Goal: Complete application form: Complete application form

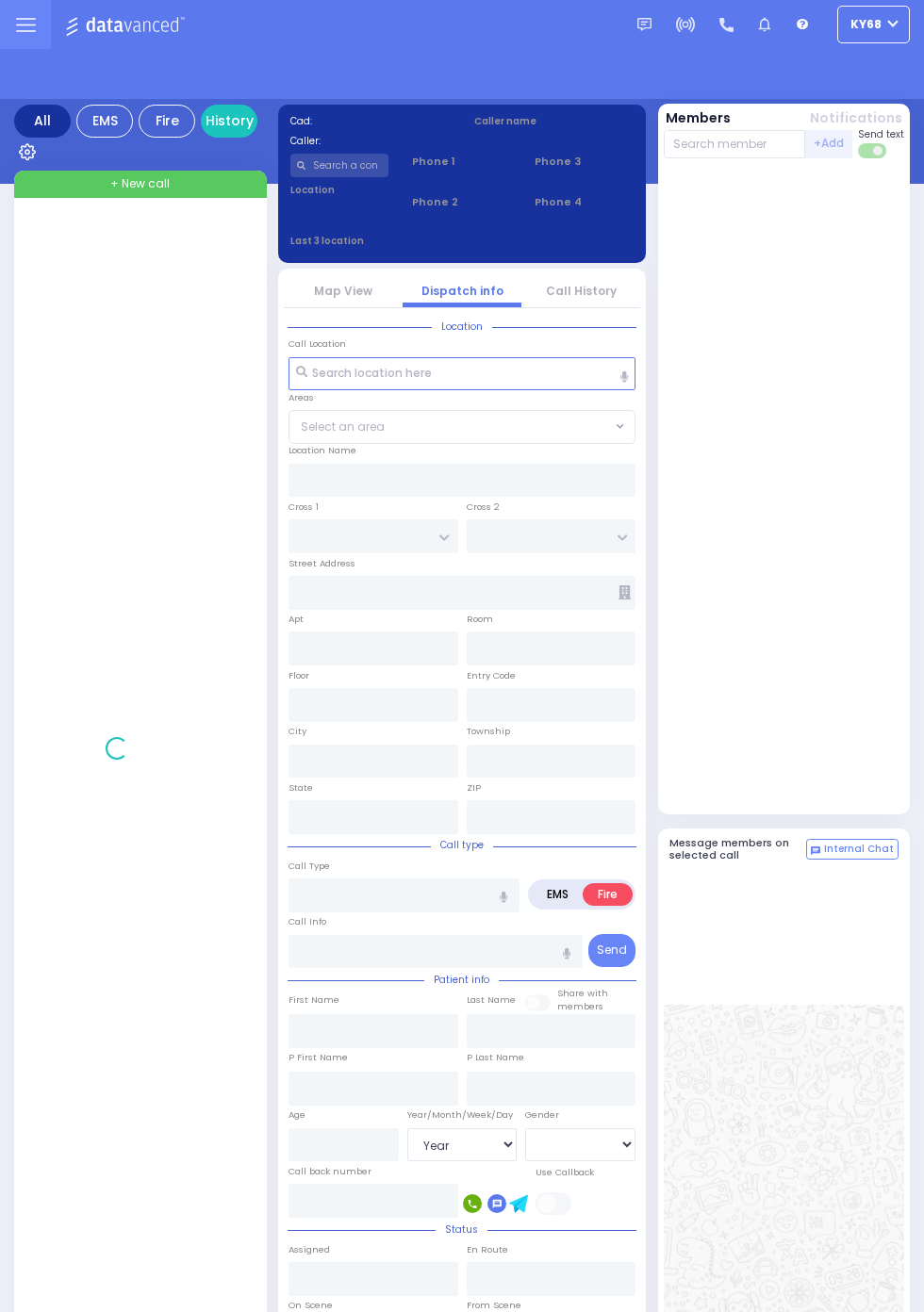
select select "Year"
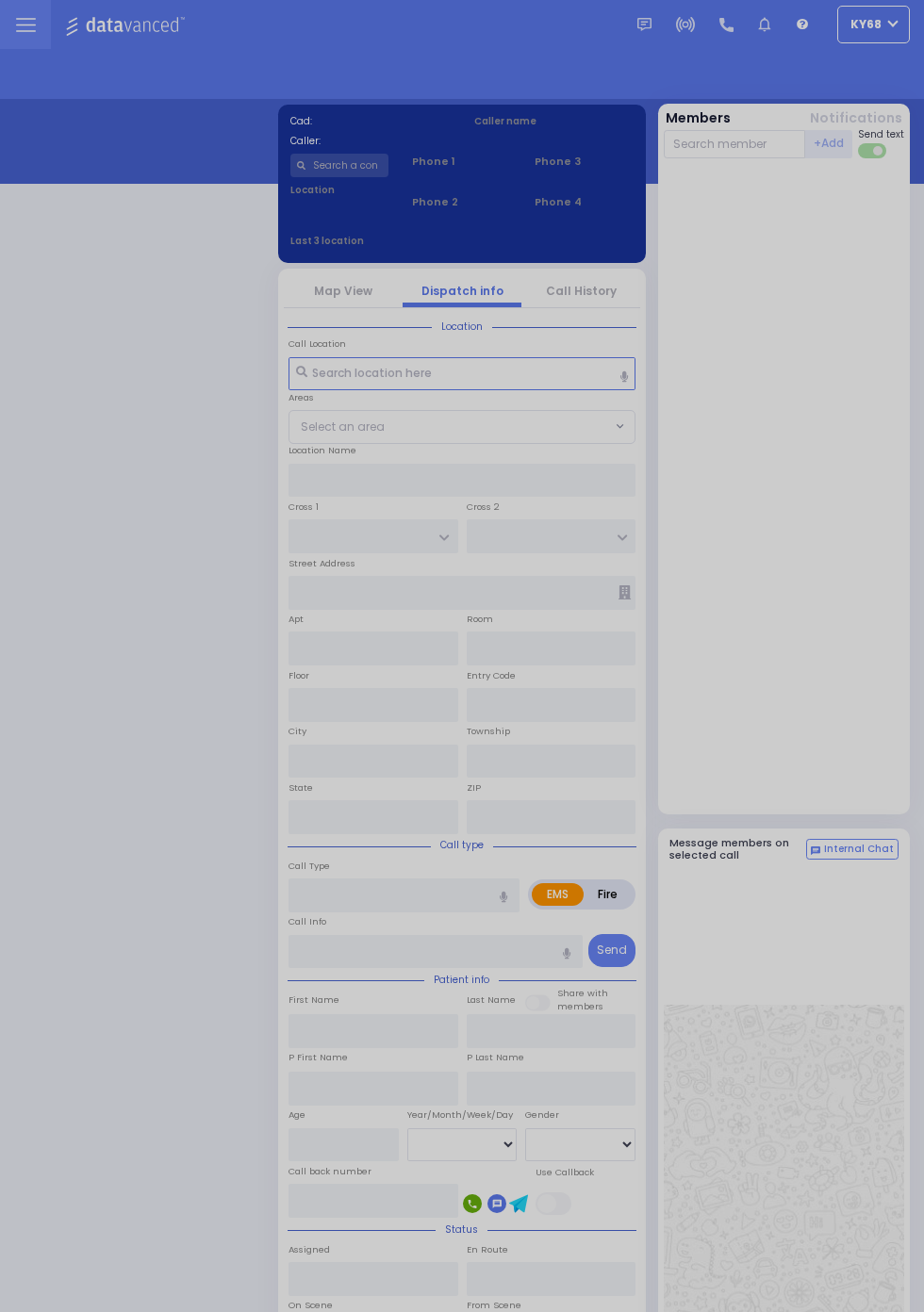
select select "12"
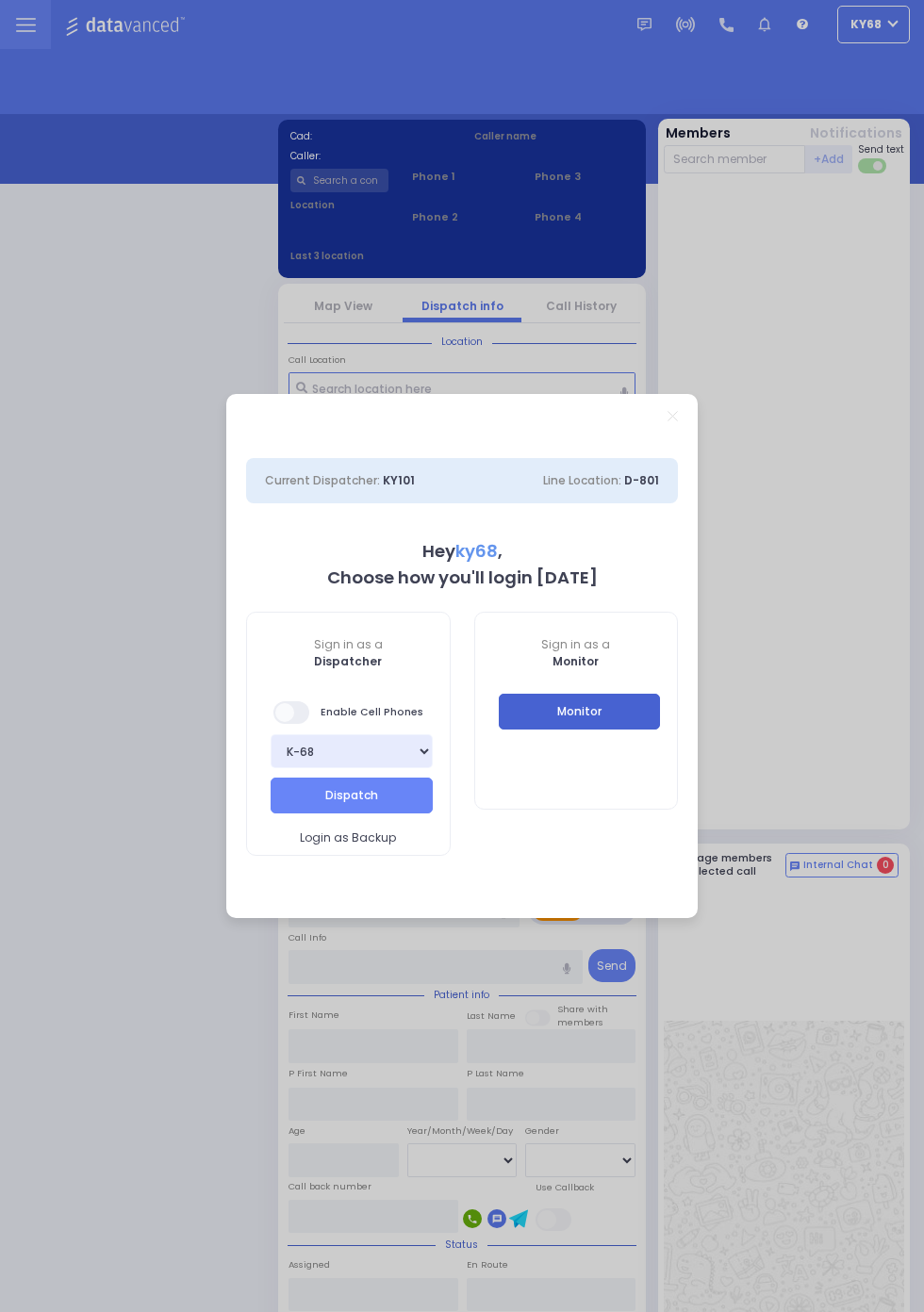
click at [639, 715] on button "Monitor" at bounding box center [580, 712] width 162 height 36
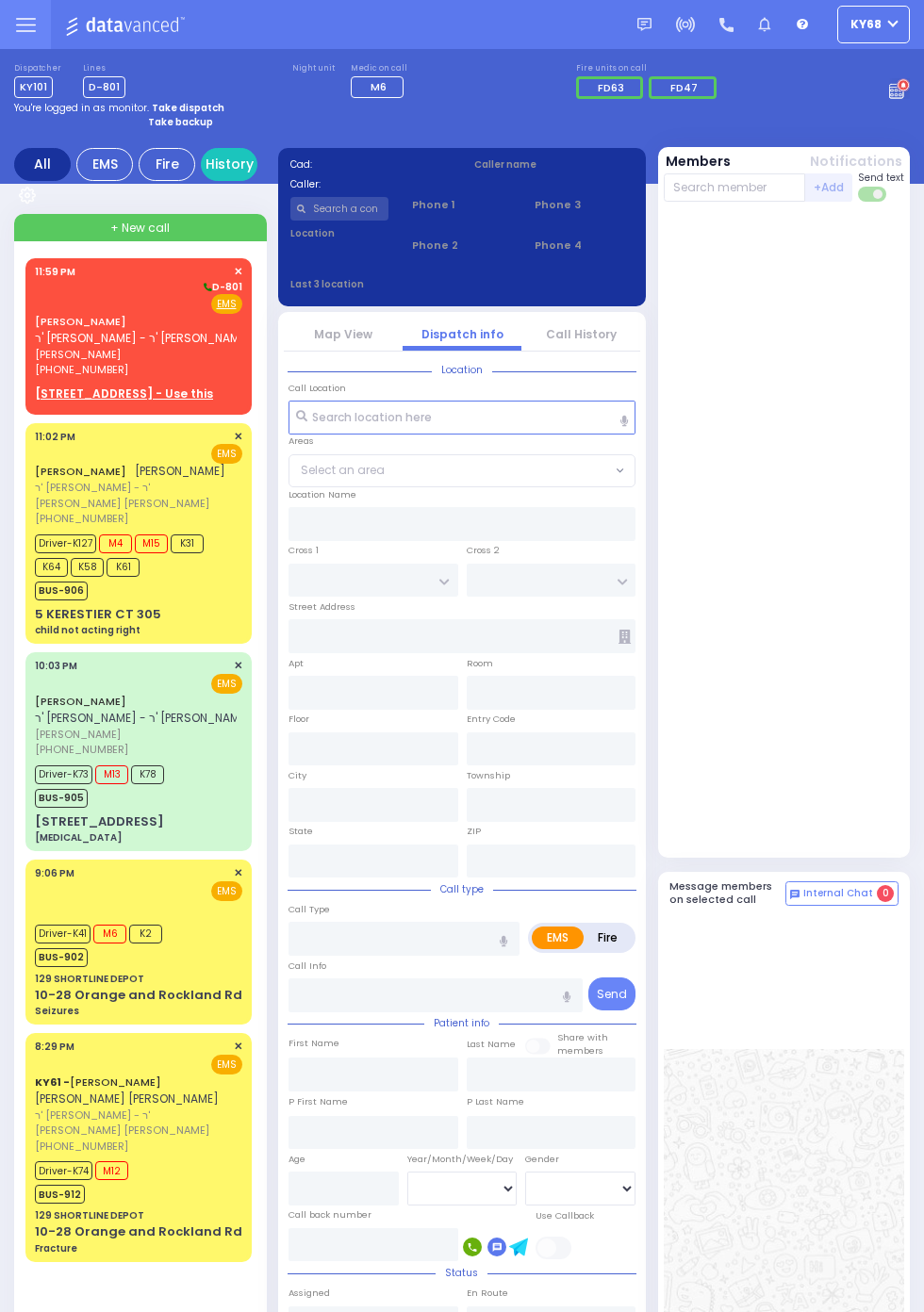
scroll to position [3, 0]
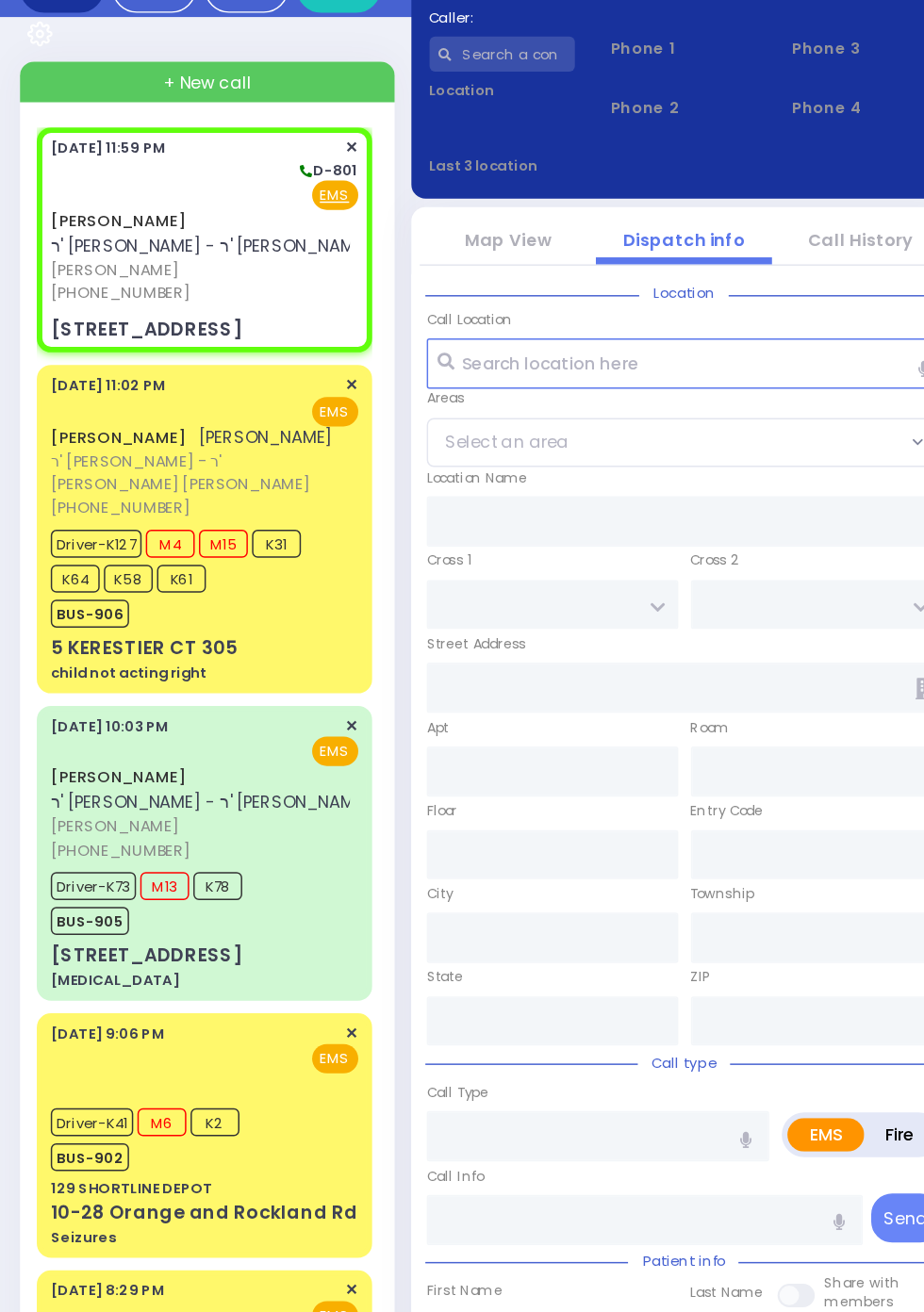
select select
radio input "true"
type input "ELIEZER"
type input "WEISS"
select select
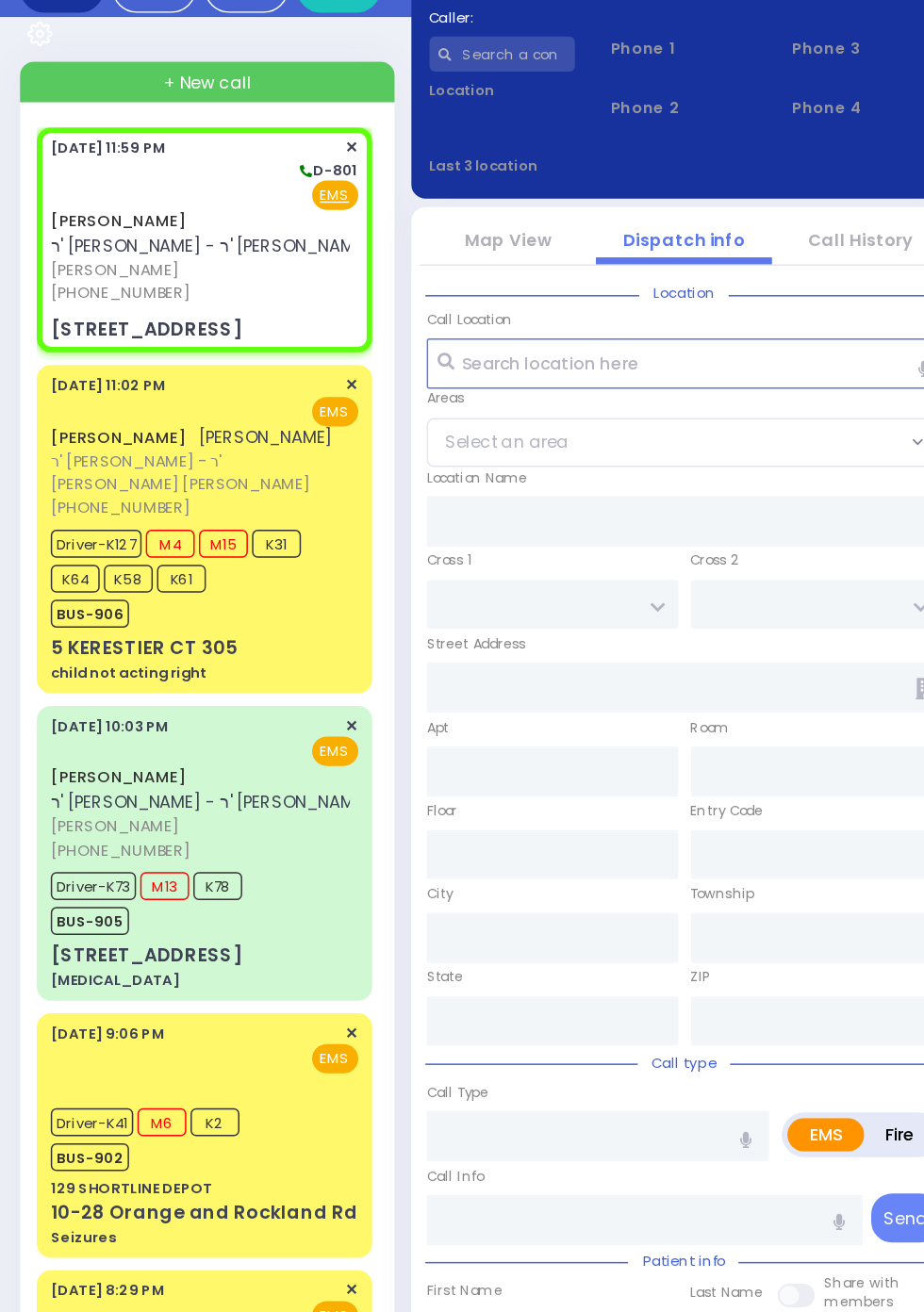
type input "23:59"
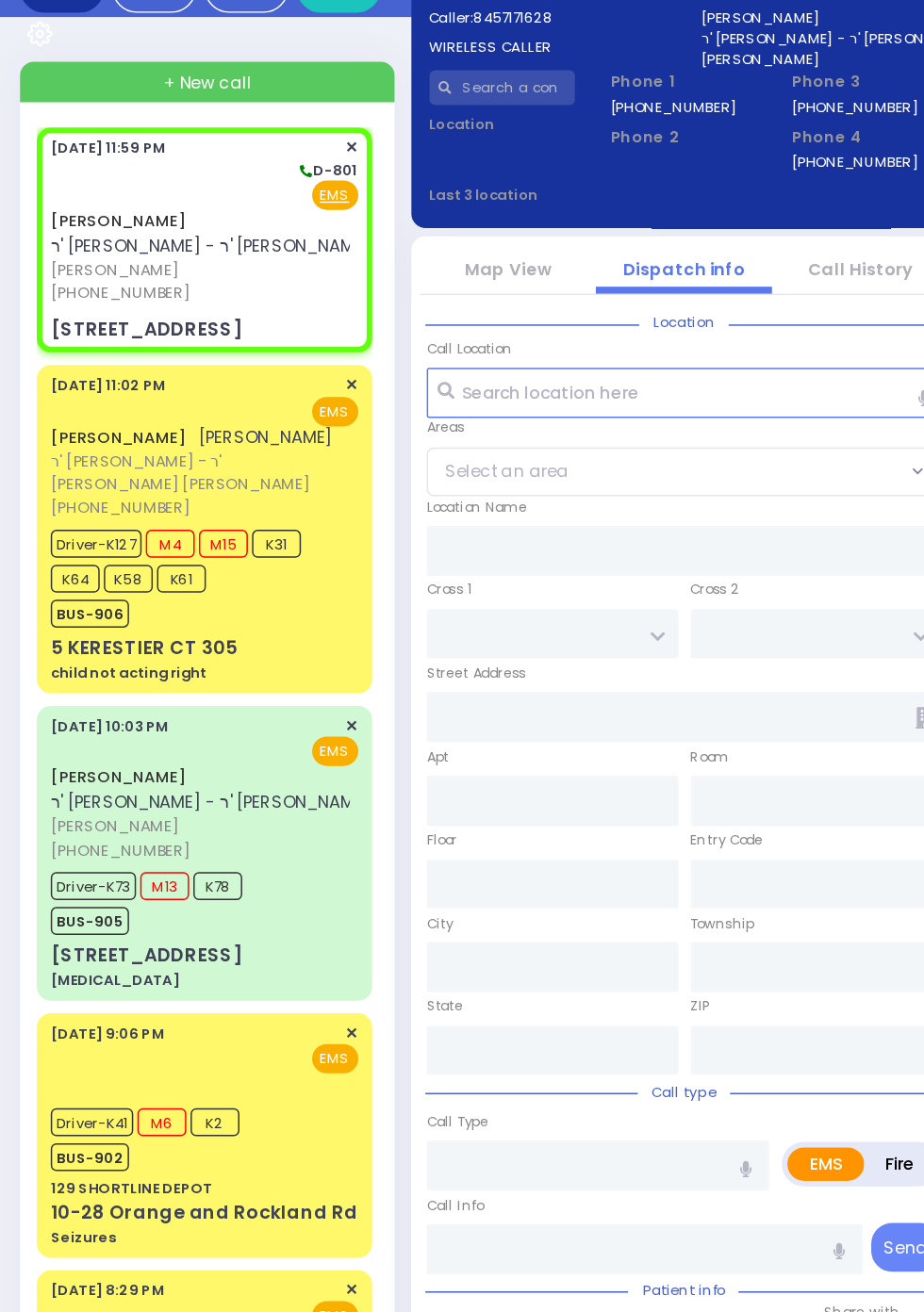
type input "CHUST RD"
type input "BEER SHAVA ST"
type input "7 BEER SHAVA ST"
type input "305"
type input "Kiryas Joel"
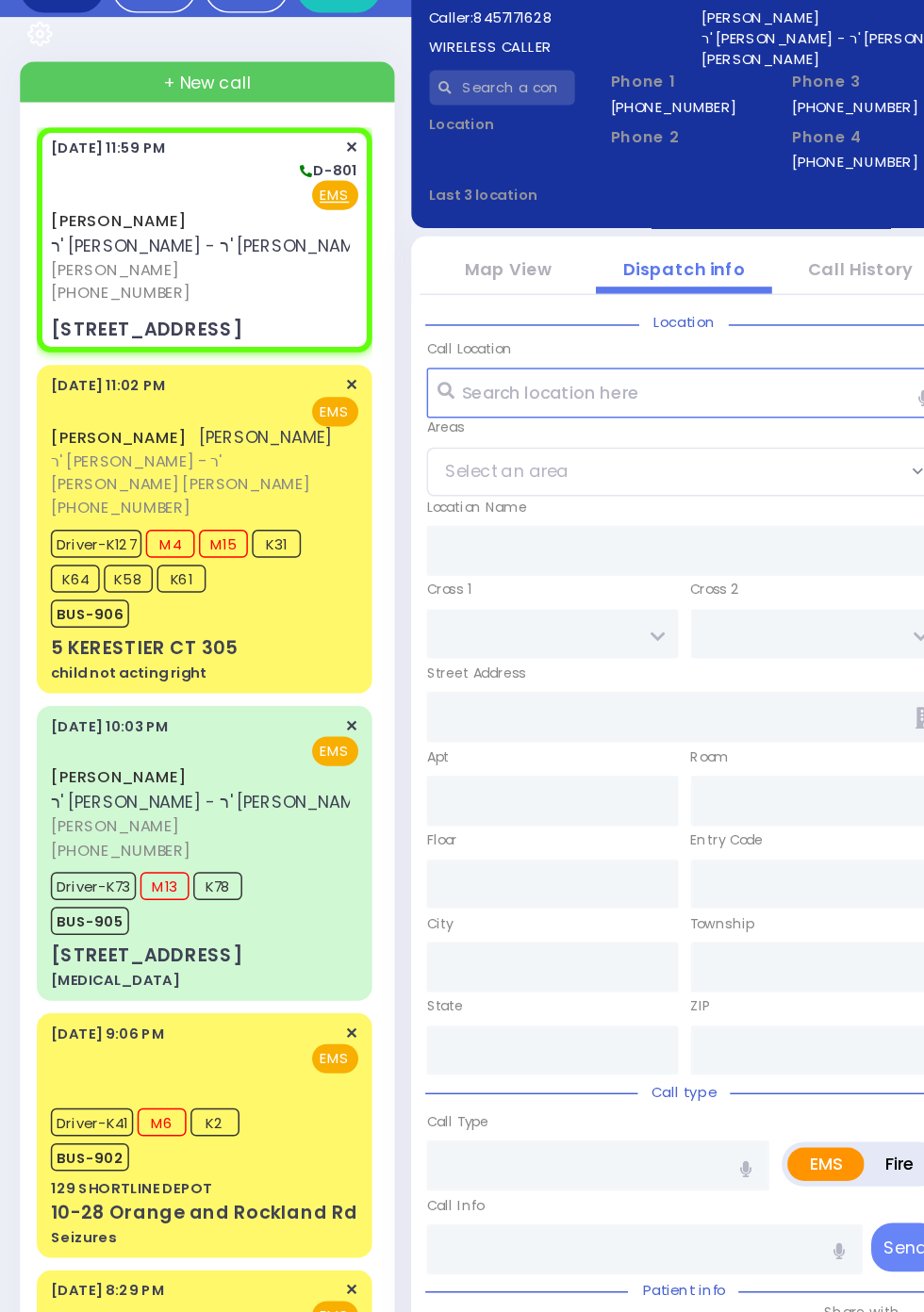
type input "New York"
type input "10950"
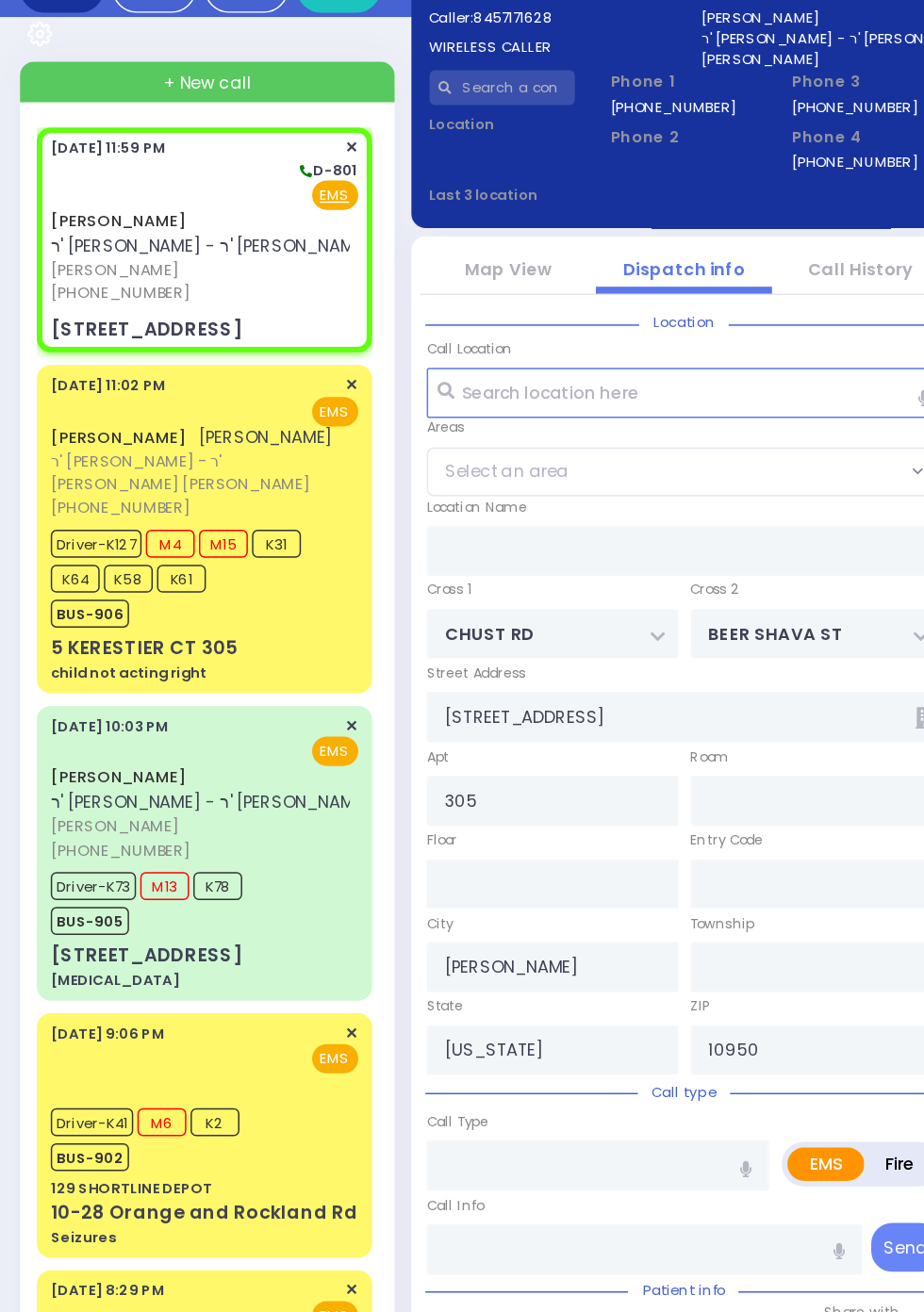
select select "VYOEL MOSHE"
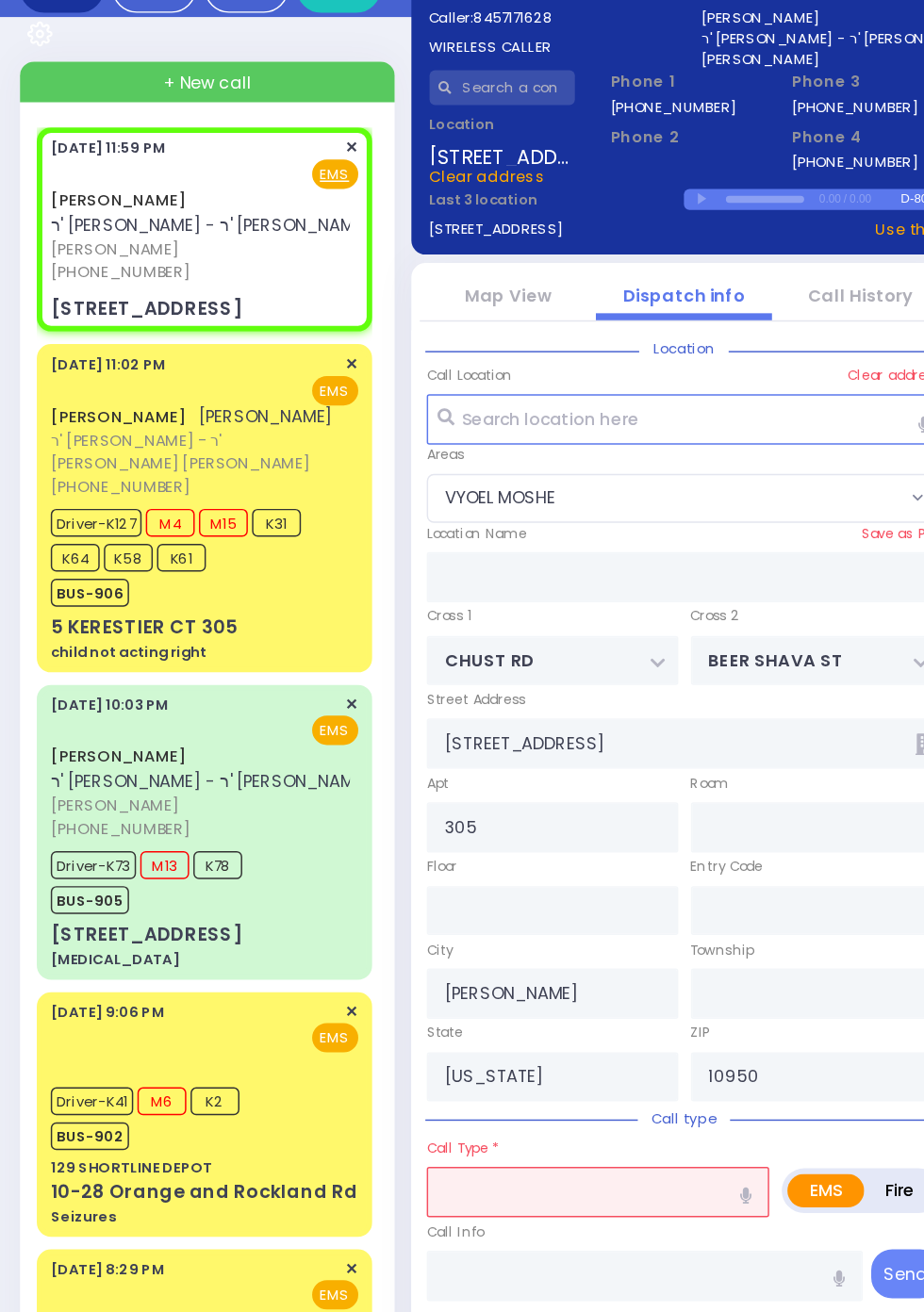
select select
radio input "true"
select select
select select "VYOEL MOSHE"
select select
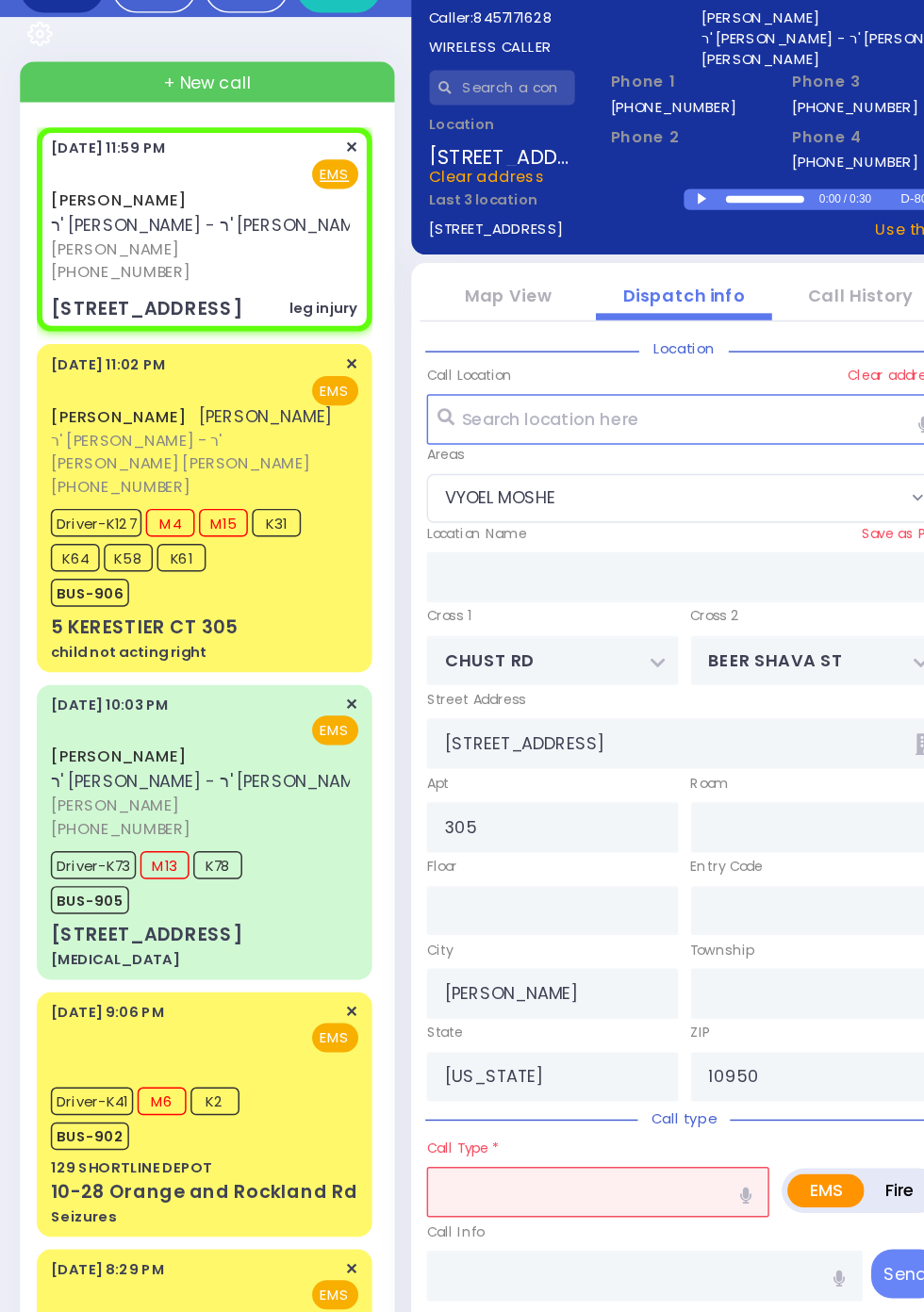
type input "leg injury"
radio input "true"
select select
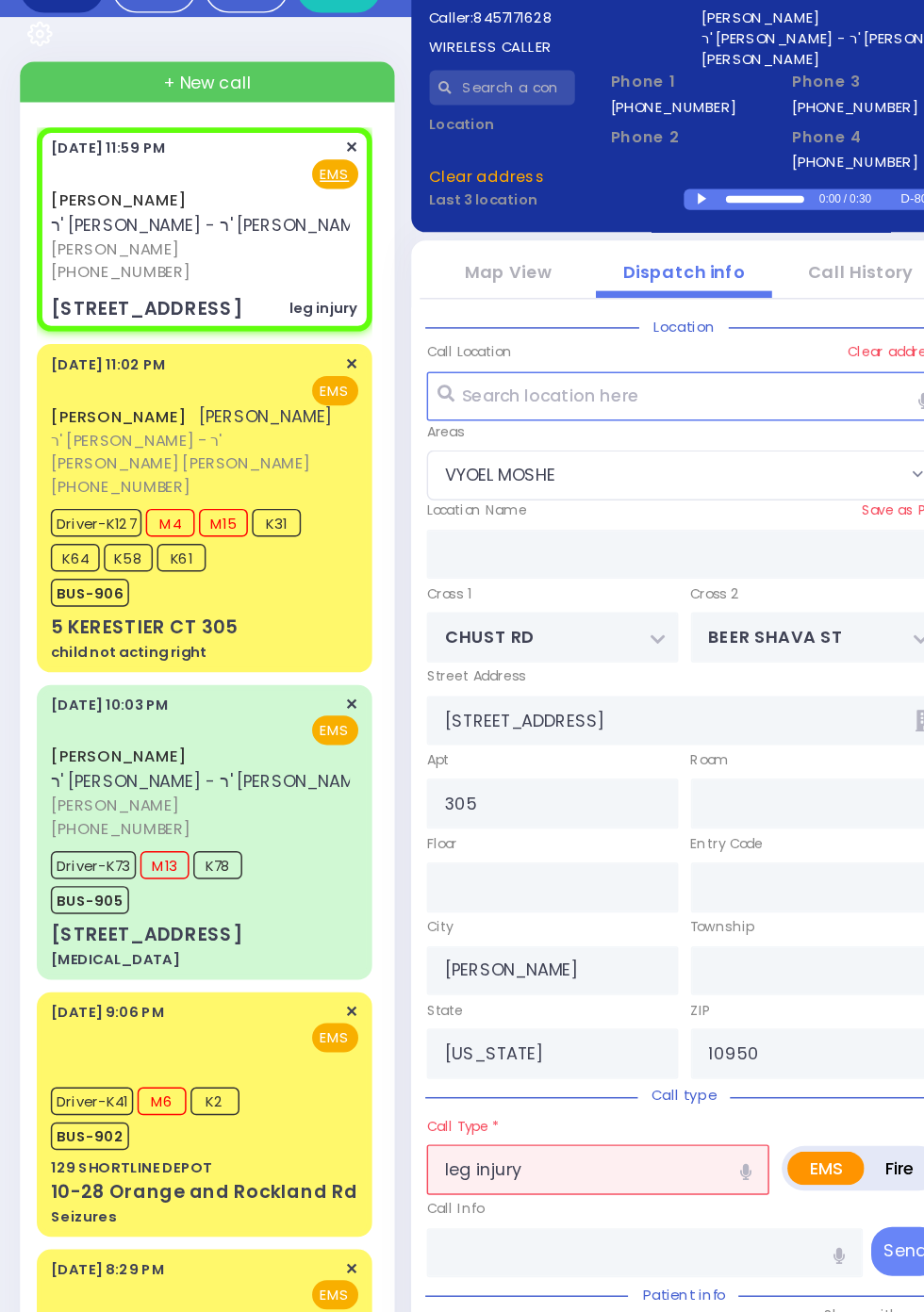
select select "VYOEL MOSHE"
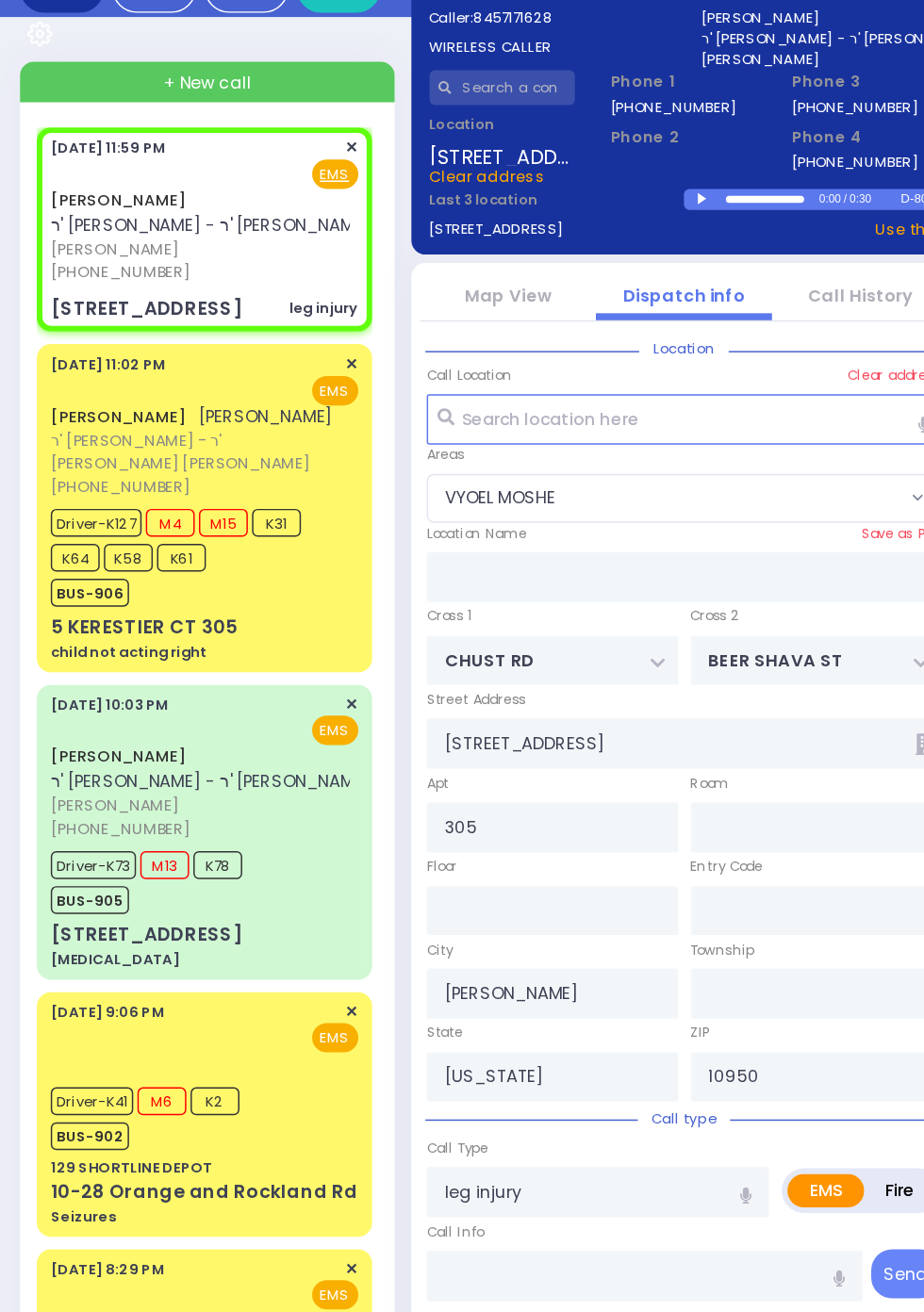
select select
radio input "true"
select select
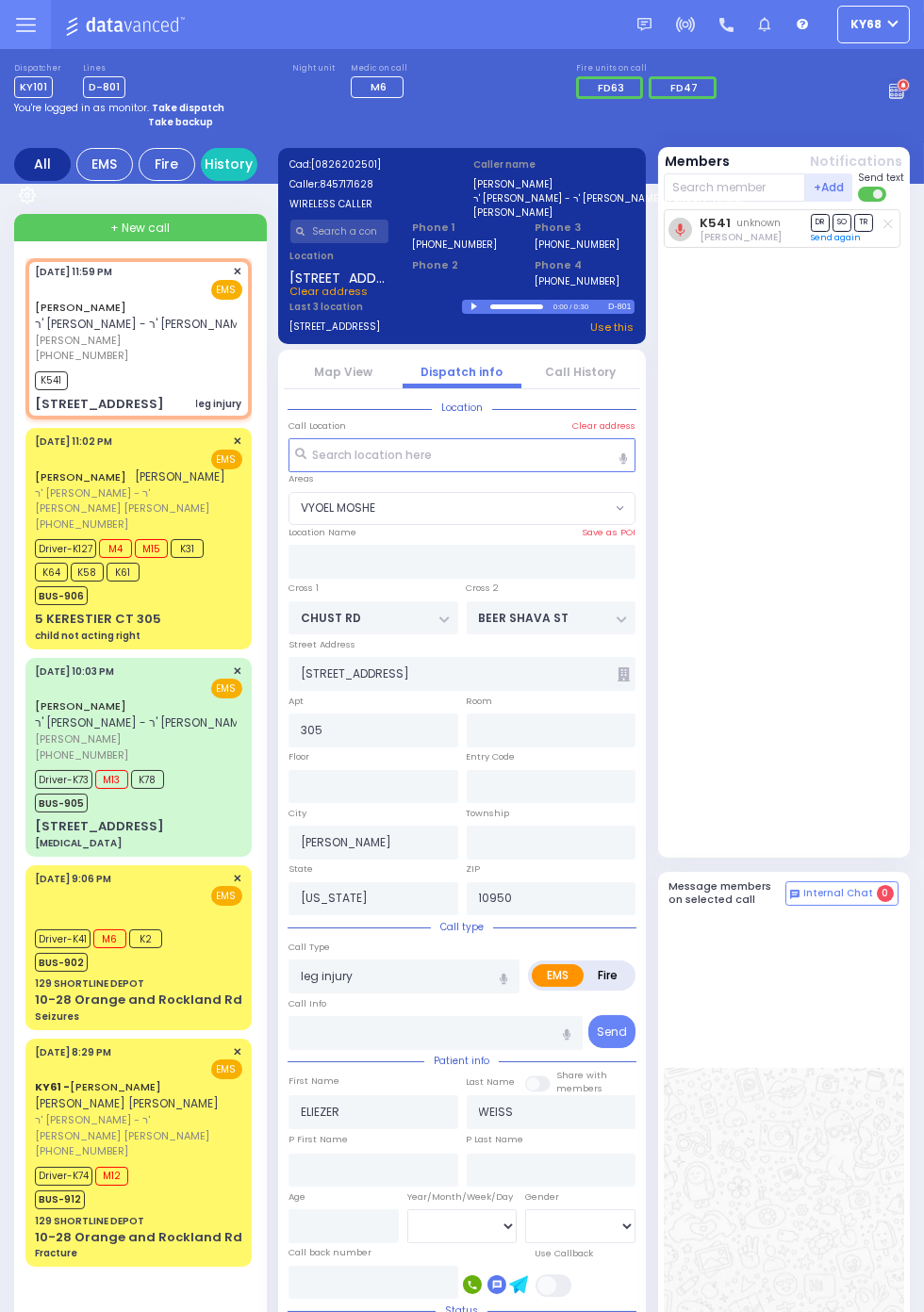
select select "VYOEL MOSHE"
radio input "true"
select select
type input "00:00"
select select "VYOEL MOSHE"
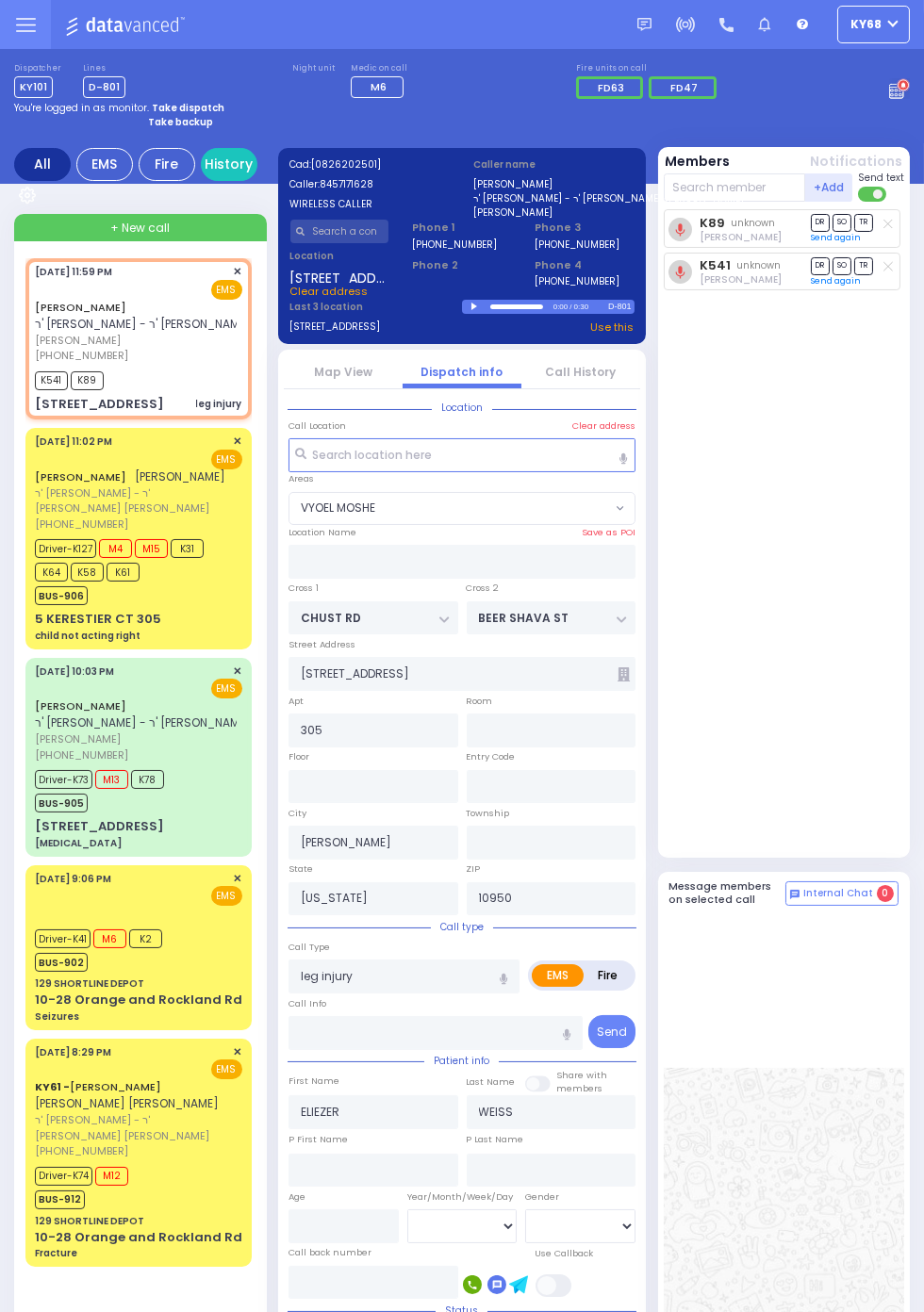
radio input "true"
select select
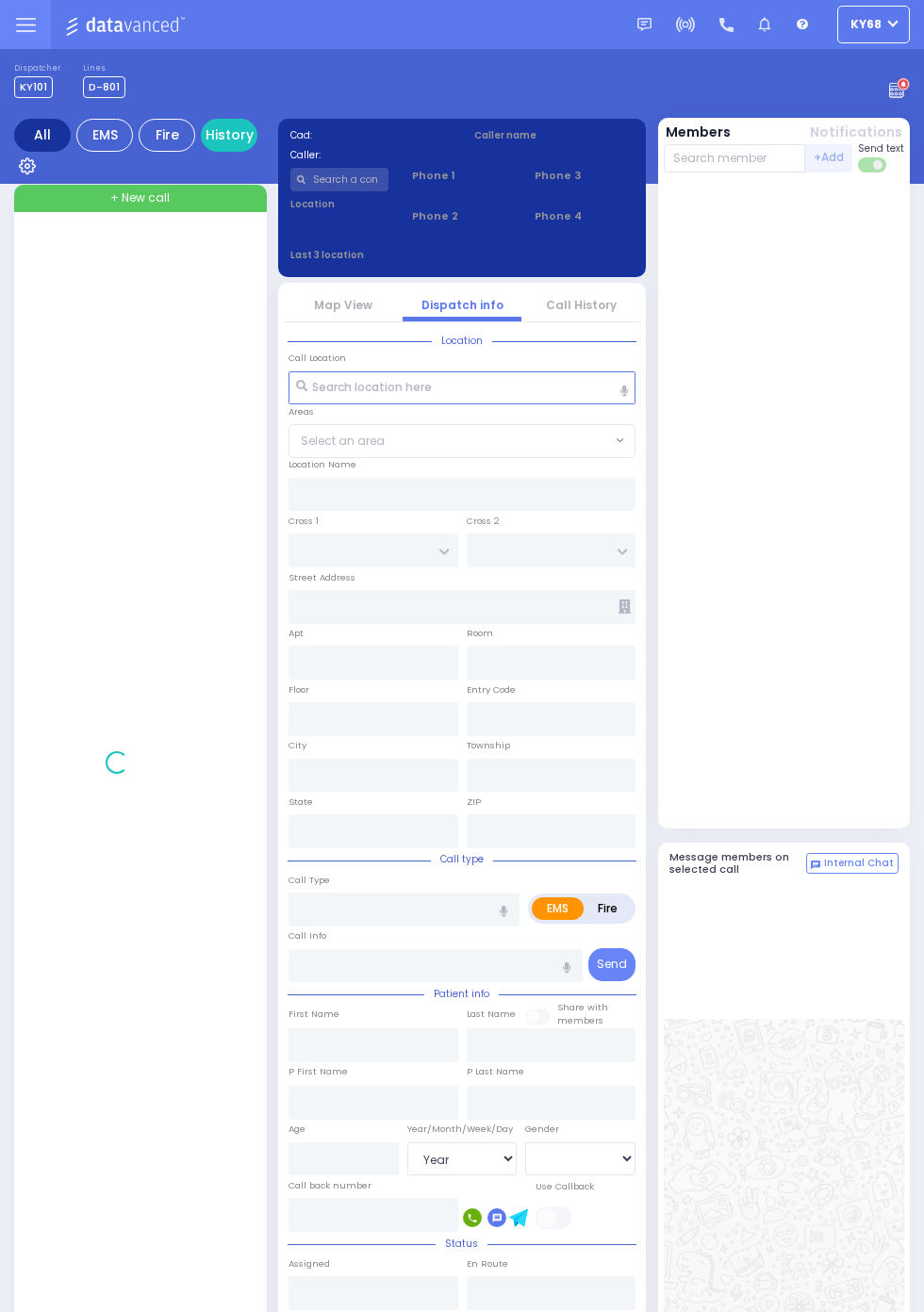
select select "Year"
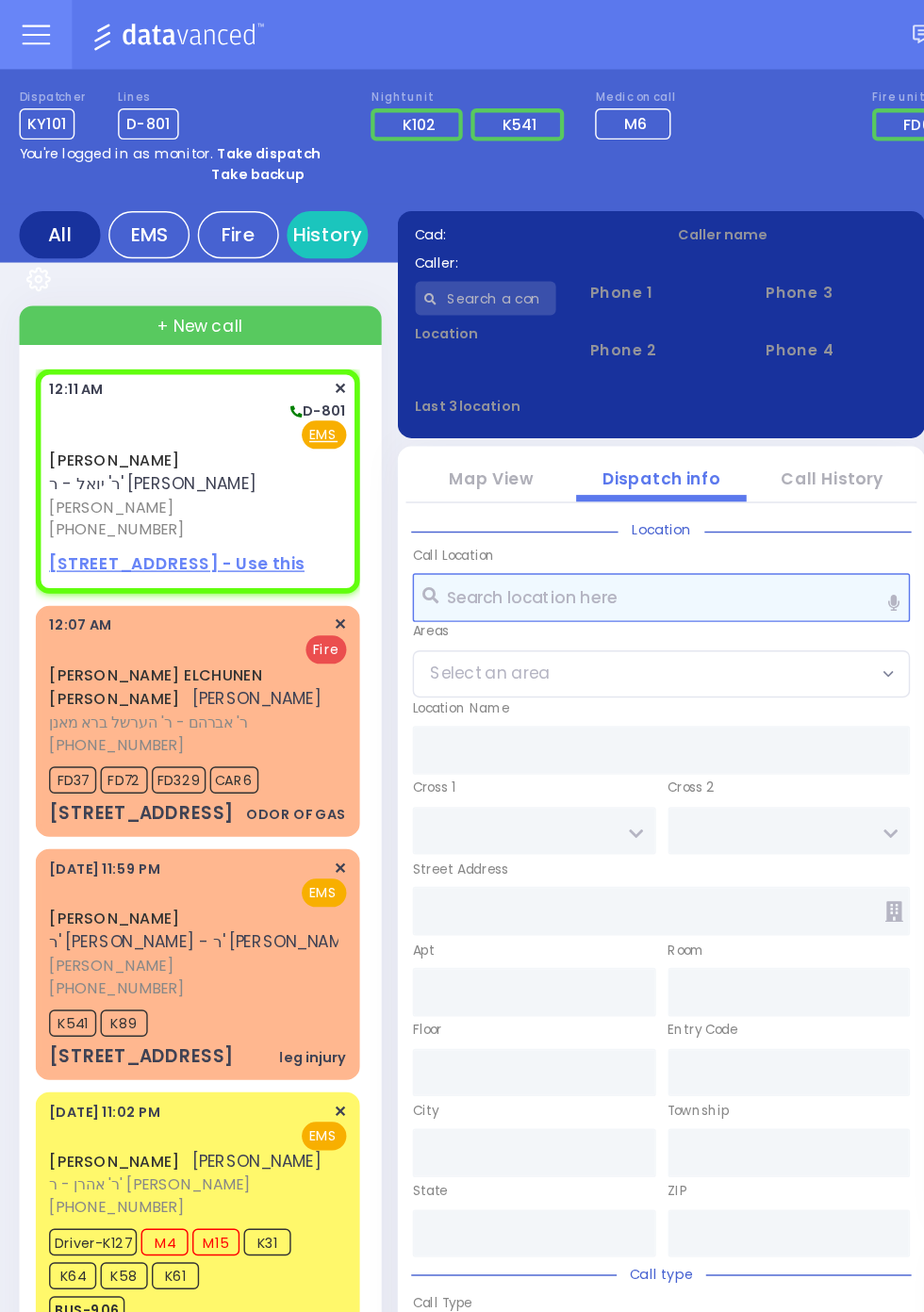
select select
radio input "true"
type input "JOSEPH SHUL"
type input "PASHKEZ"
select select
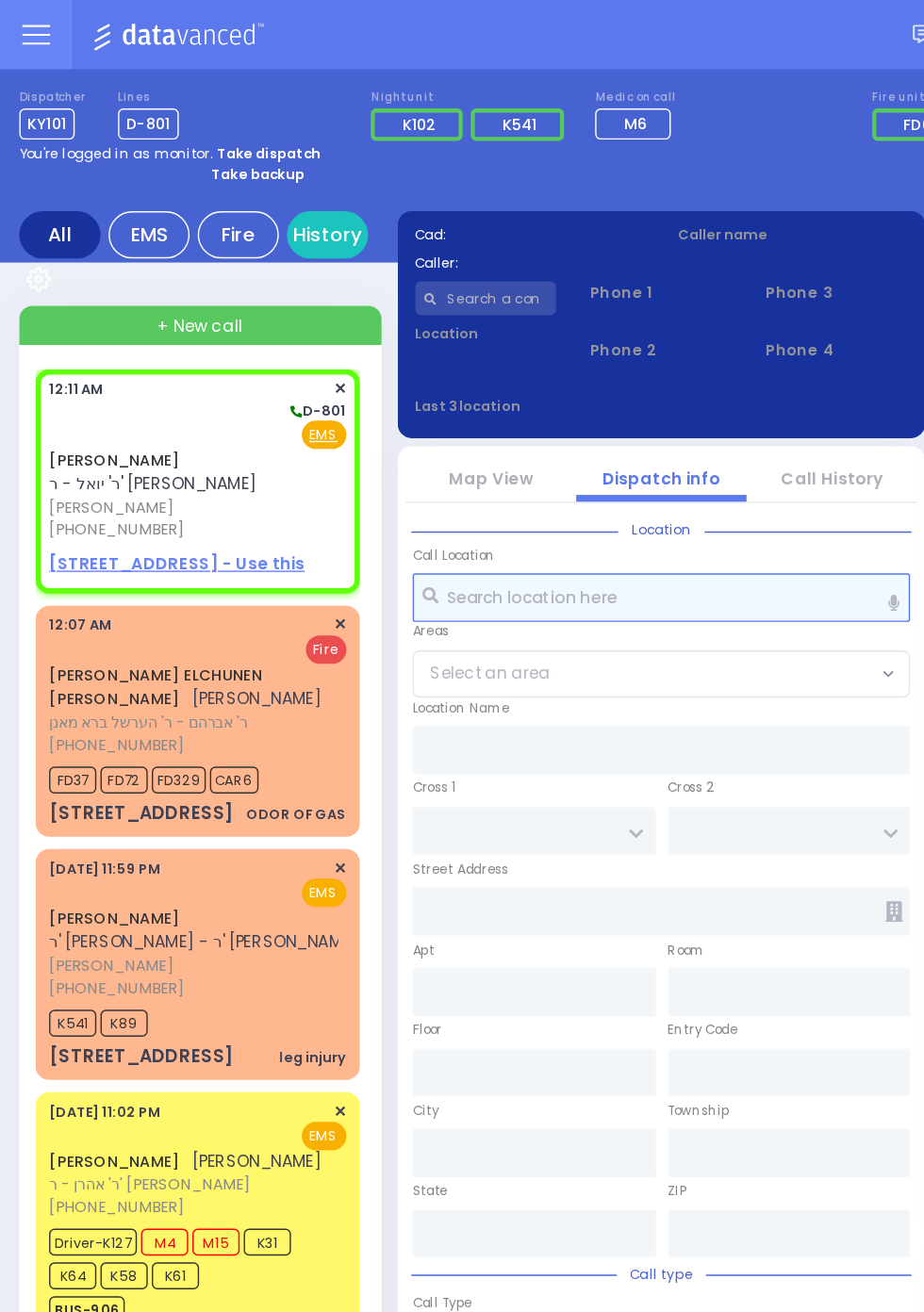
type input "00:11"
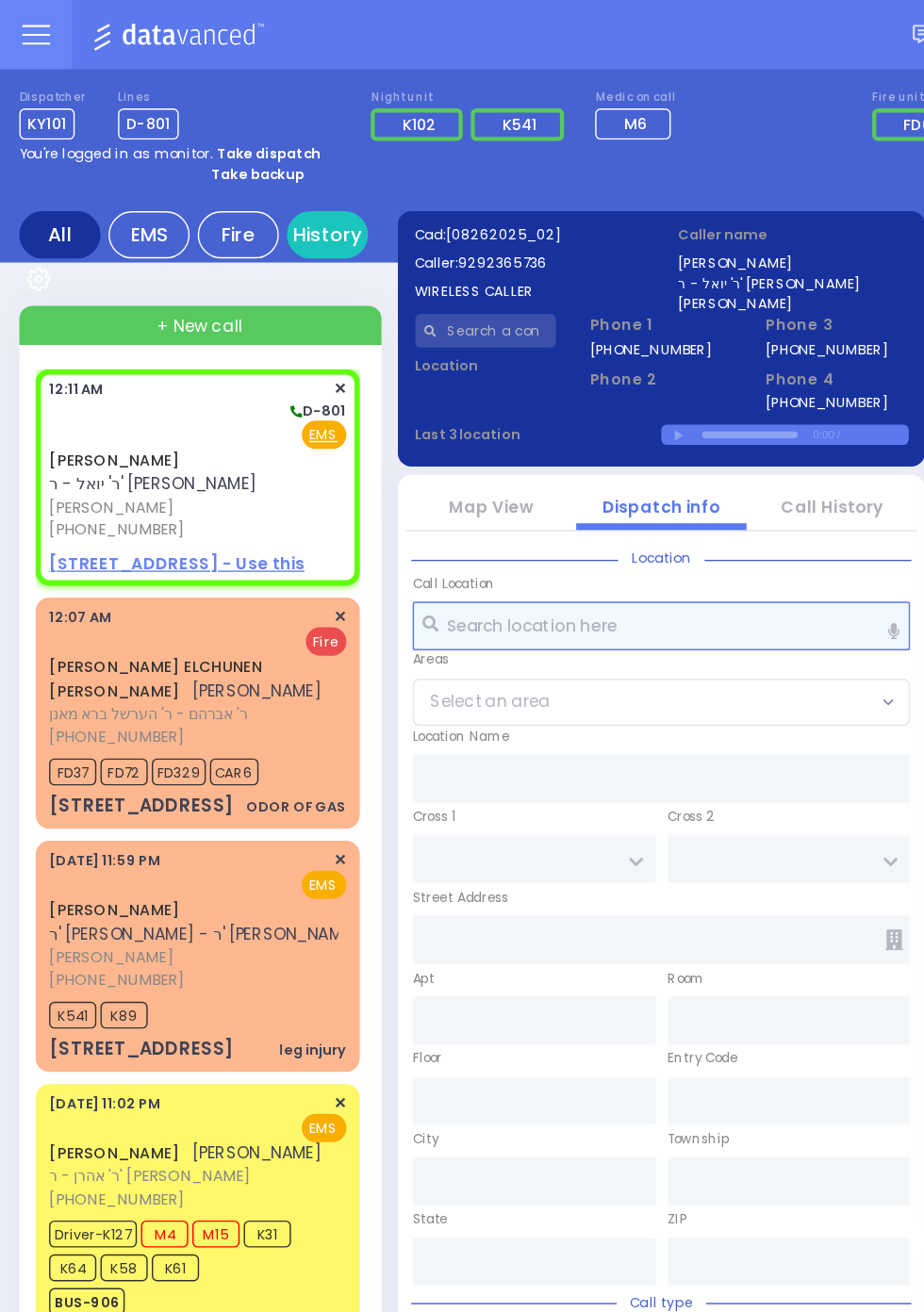
select select
radio input "true"
select select
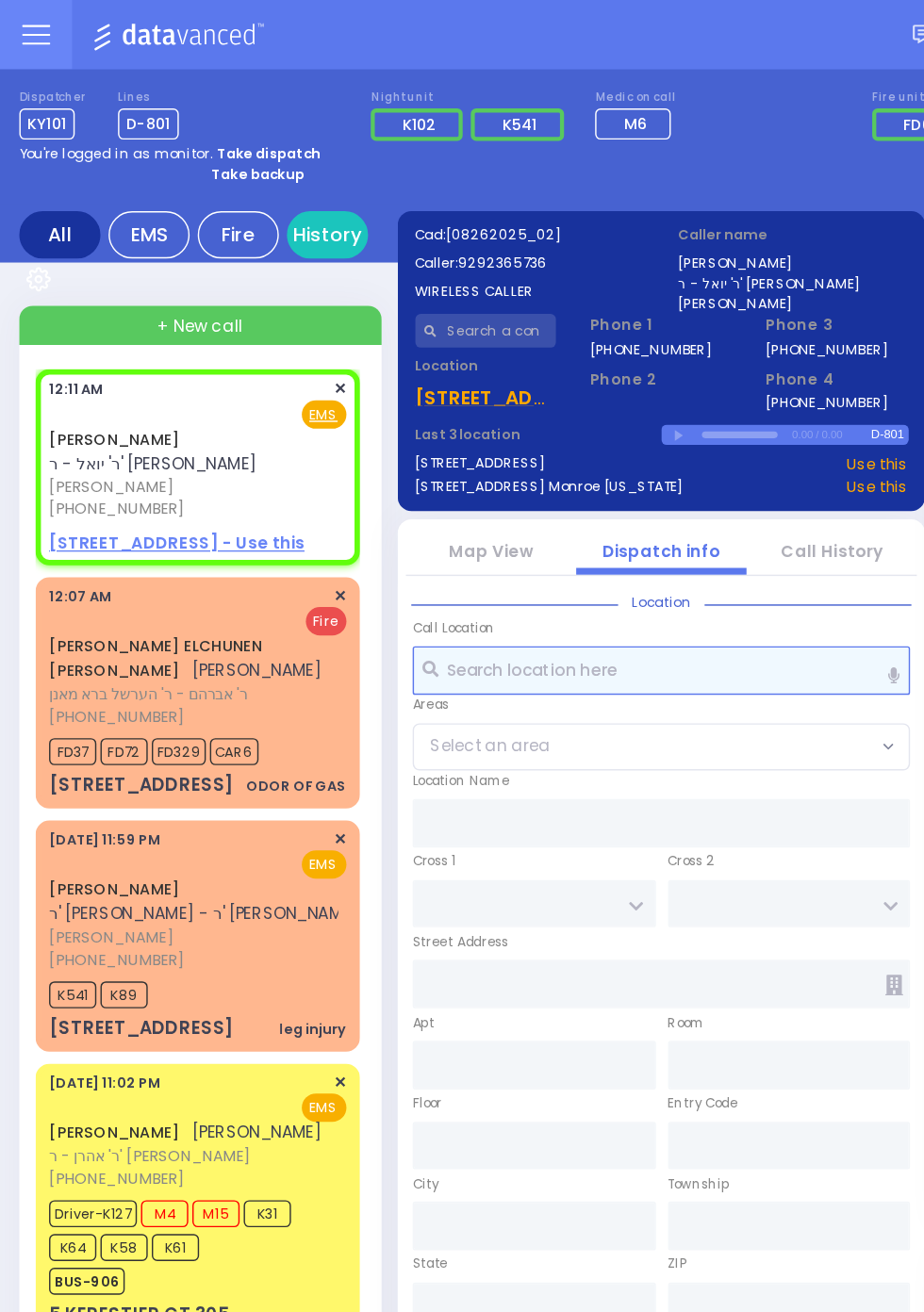
select select
radio input "true"
select select
